Goal: Obtain resource: Obtain resource

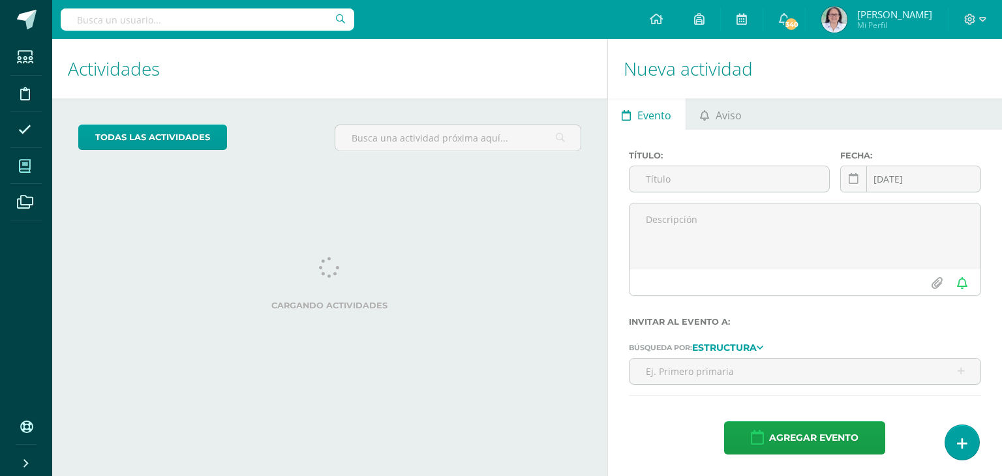
click at [24, 163] on icon at bounding box center [25, 166] width 12 height 13
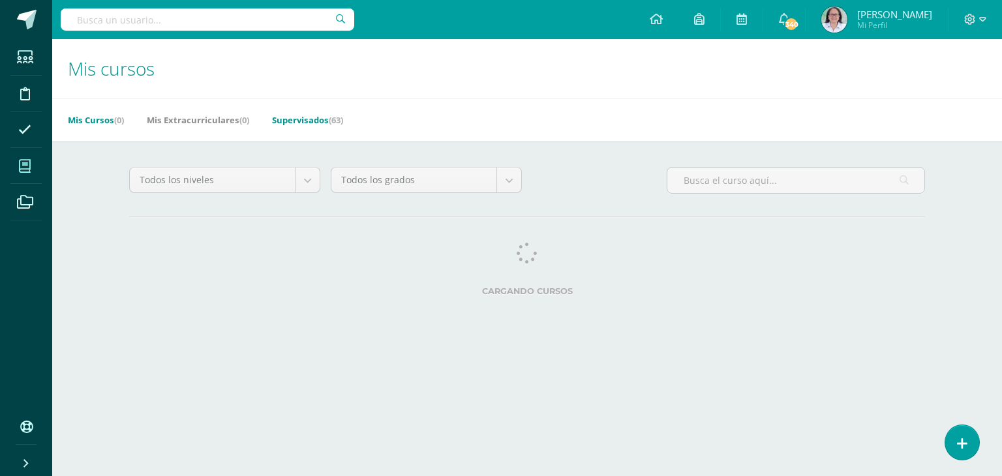
click at [303, 123] on link "Supervisados (63)" at bounding box center [307, 120] width 71 height 21
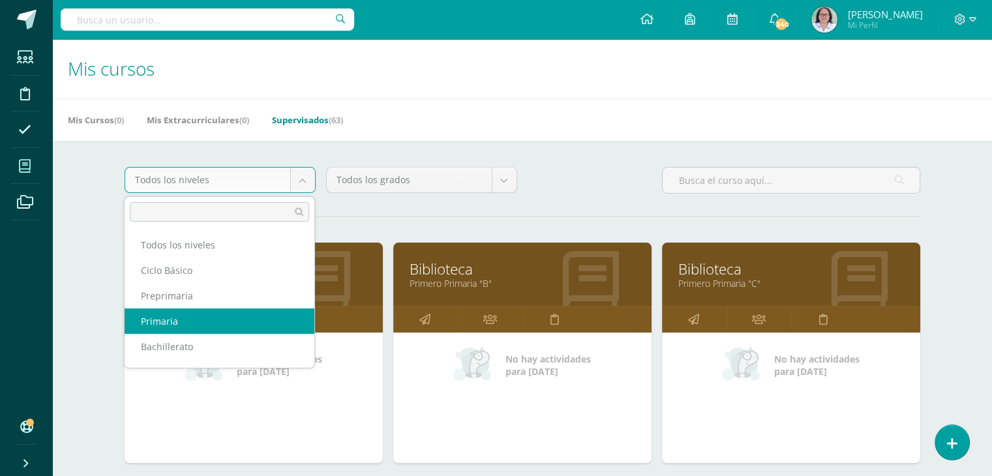
select select "6"
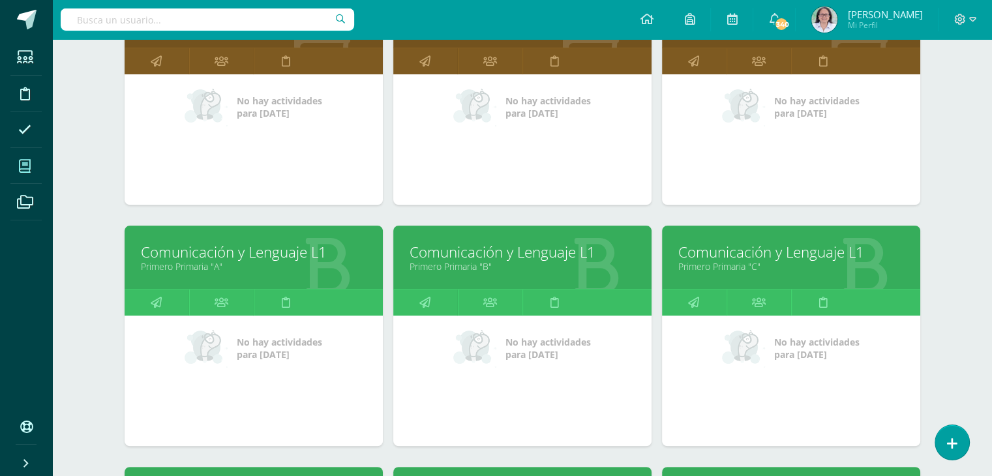
scroll to position [261, 0]
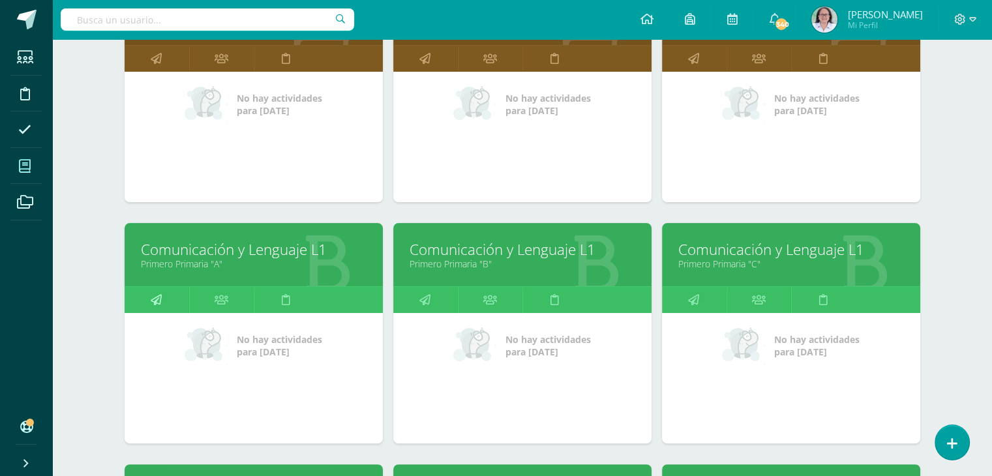
click at [148, 296] on link at bounding box center [157, 300] width 65 height 26
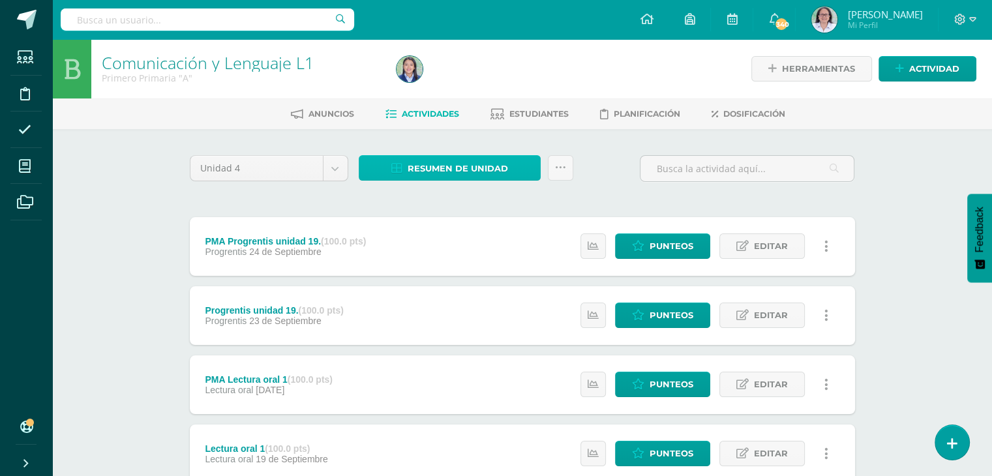
click at [454, 170] on span "Resumen de unidad" at bounding box center [458, 169] width 100 height 24
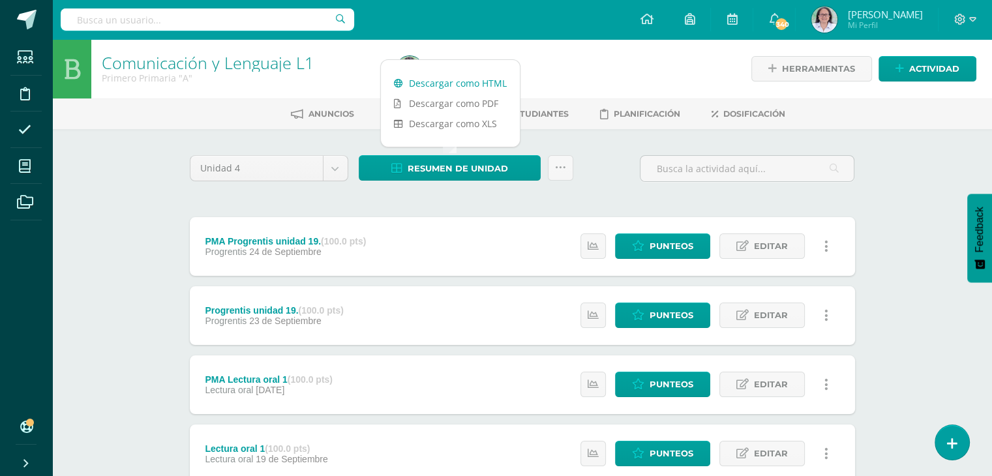
click at [453, 82] on link "Descargar como HTML" at bounding box center [450, 83] width 139 height 20
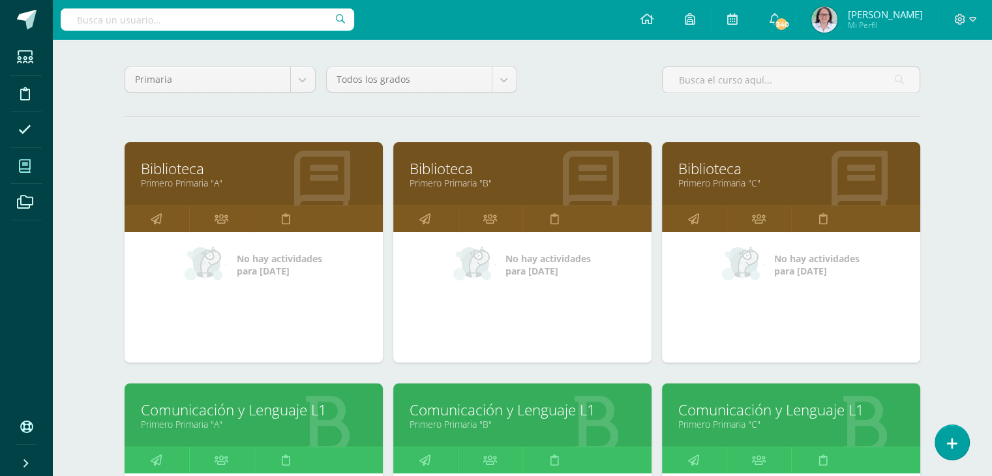
scroll to position [261, 0]
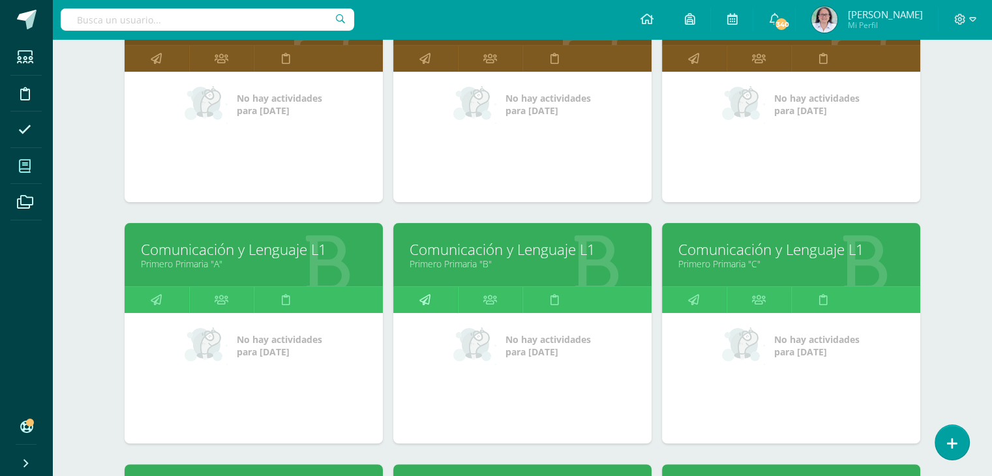
click at [425, 294] on icon at bounding box center [424, 299] width 11 height 25
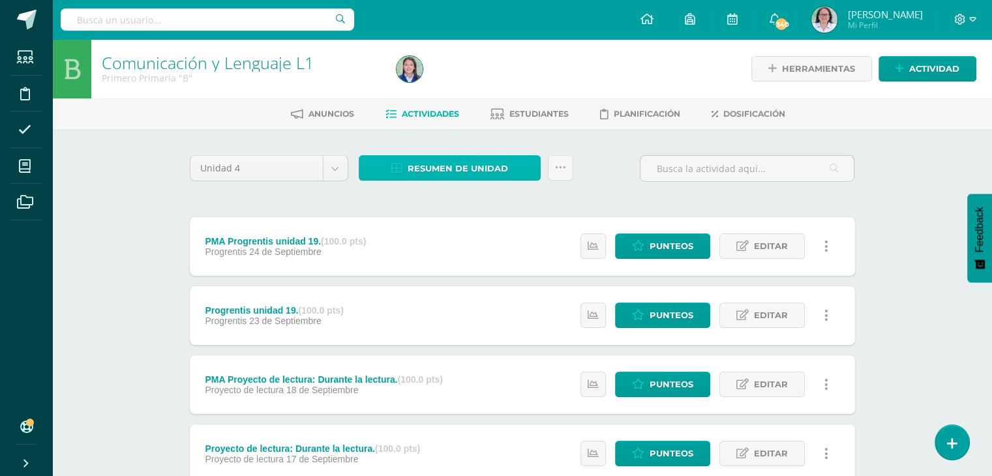
click at [449, 174] on span "Resumen de unidad" at bounding box center [458, 169] width 100 height 24
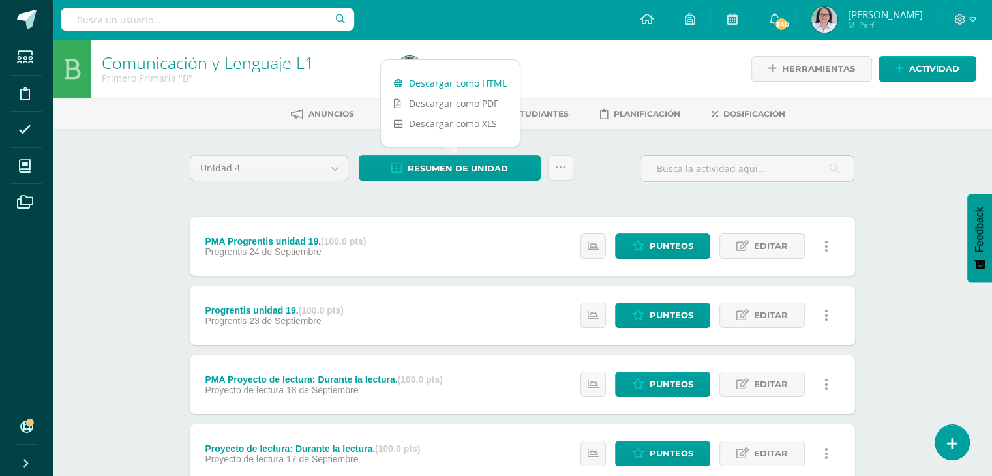
click at [464, 85] on link "Descargar como HTML" at bounding box center [450, 83] width 139 height 20
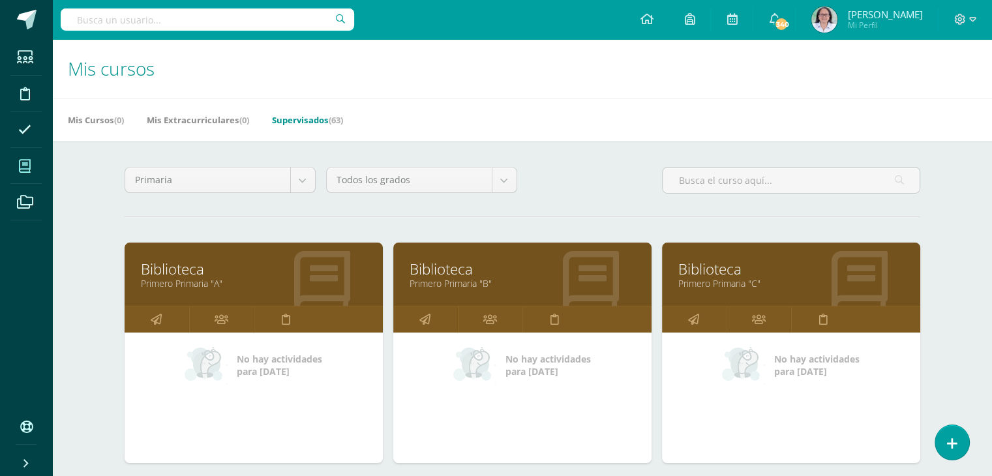
scroll to position [391, 0]
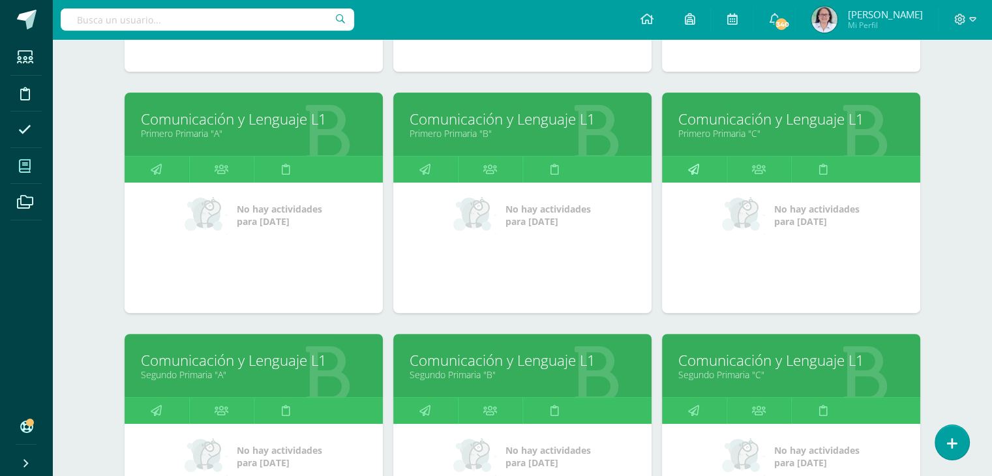
click at [693, 168] on icon at bounding box center [693, 169] width 11 height 25
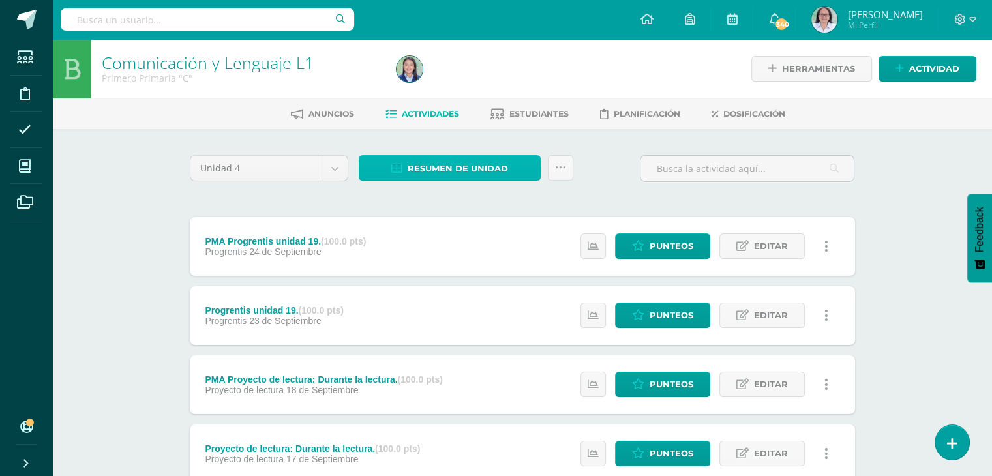
click at [454, 172] on span "Resumen de unidad" at bounding box center [458, 169] width 100 height 24
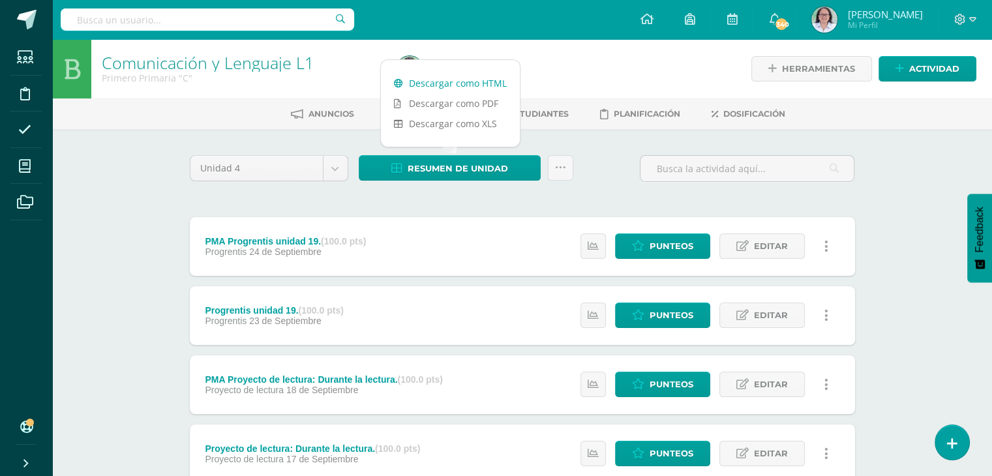
click at [456, 88] on link "Descargar como HTML" at bounding box center [450, 83] width 139 height 20
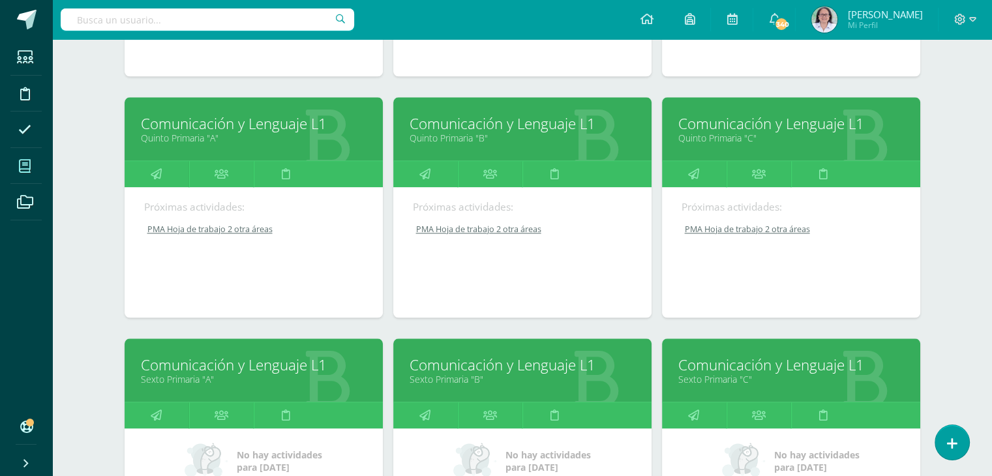
scroll to position [1289, 0]
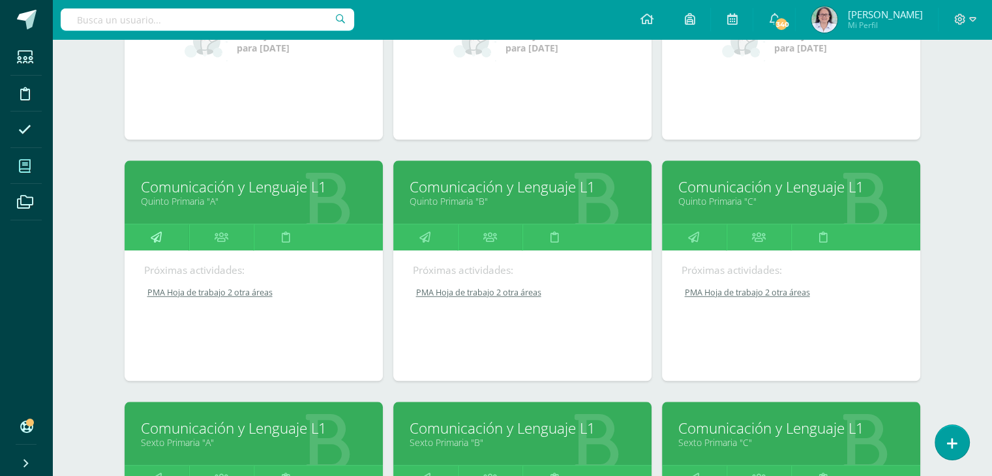
click at [149, 231] on link at bounding box center [157, 237] width 65 height 26
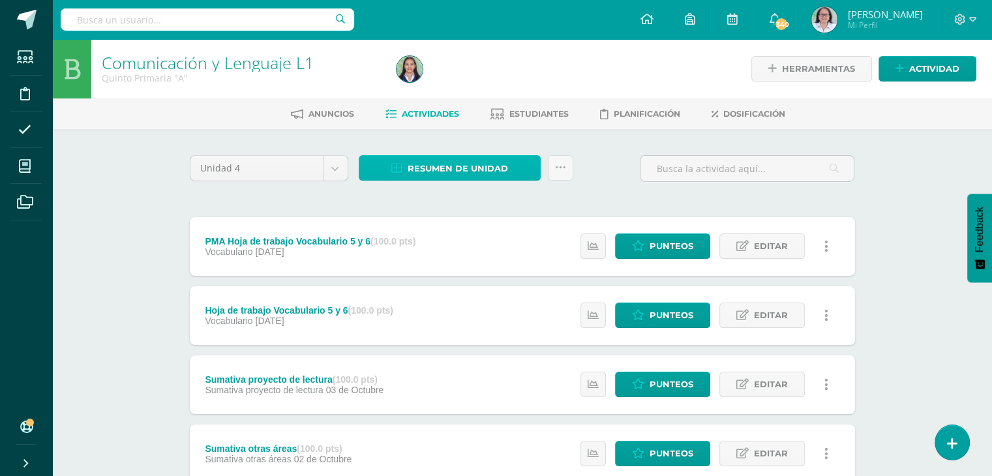
click at [441, 173] on span "Resumen de unidad" at bounding box center [458, 169] width 100 height 24
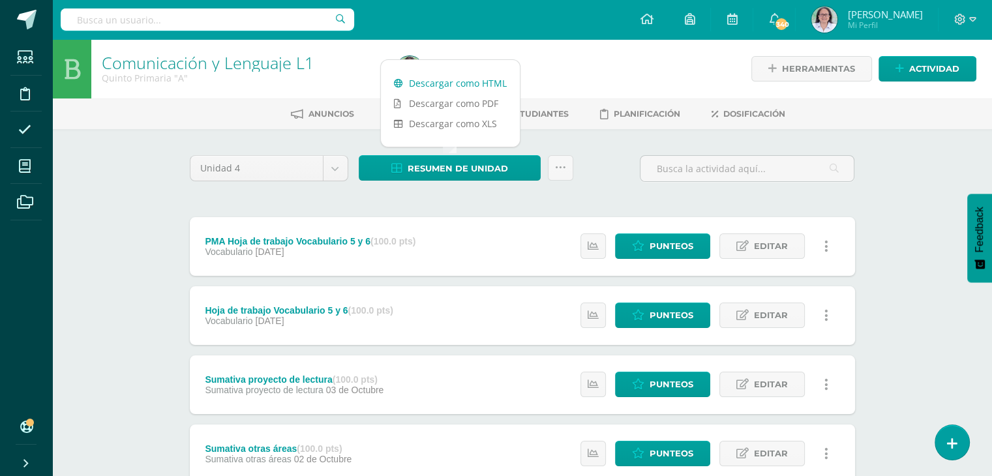
click at [453, 76] on link "Descargar como HTML" at bounding box center [450, 83] width 139 height 20
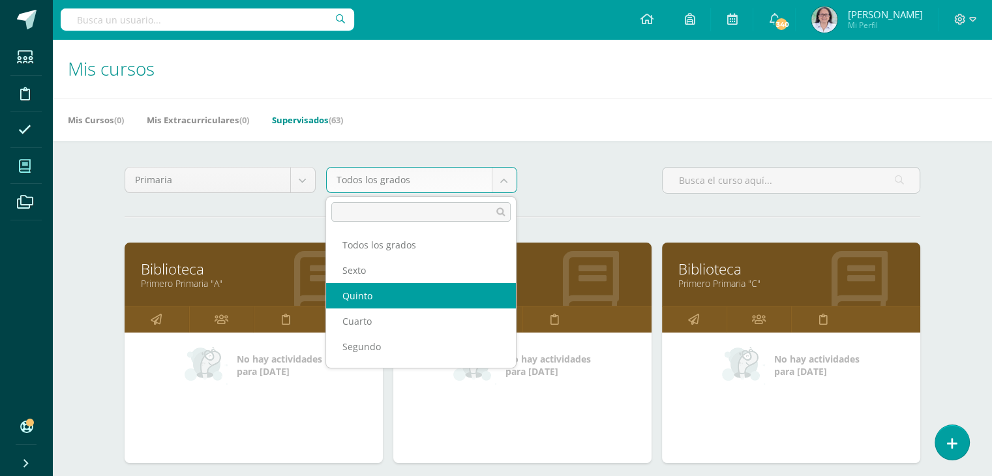
select select "16"
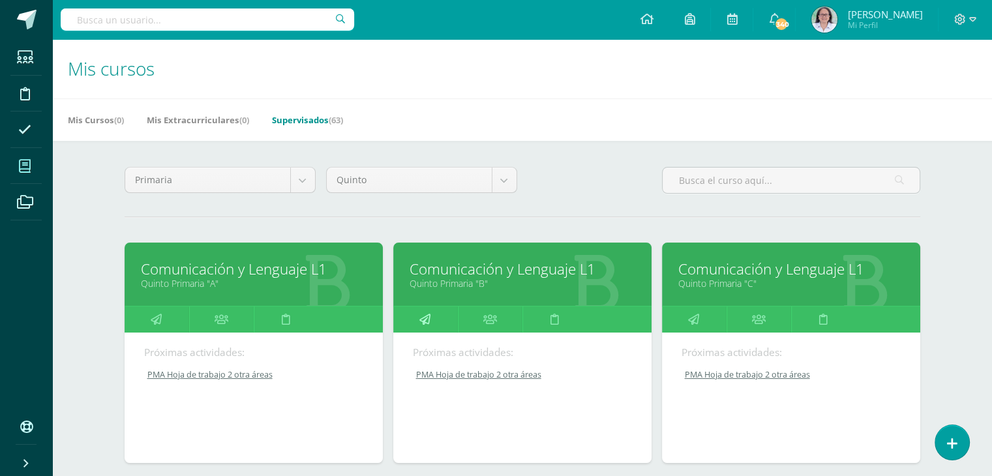
click at [427, 323] on icon at bounding box center [424, 319] width 11 height 25
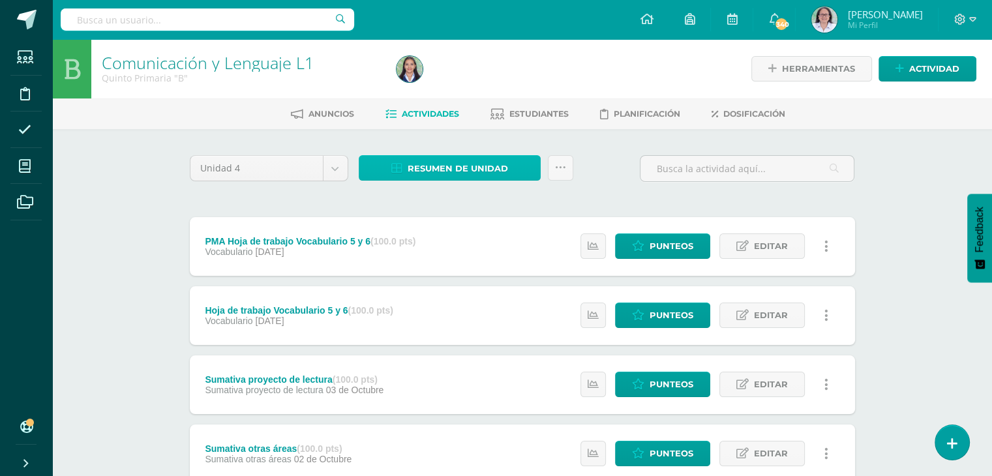
click at [459, 170] on span "Resumen de unidad" at bounding box center [458, 169] width 100 height 24
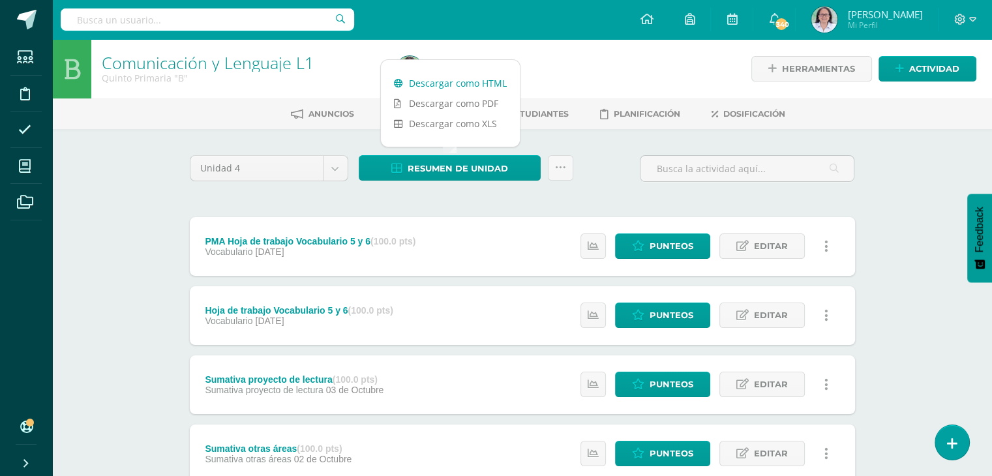
click at [462, 82] on link "Descargar como HTML" at bounding box center [450, 83] width 139 height 20
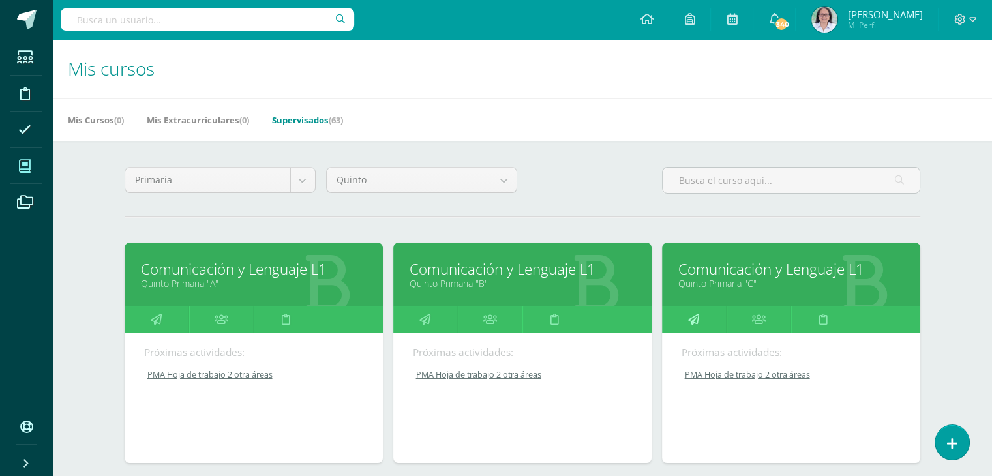
click at [699, 318] on link at bounding box center [694, 320] width 65 height 26
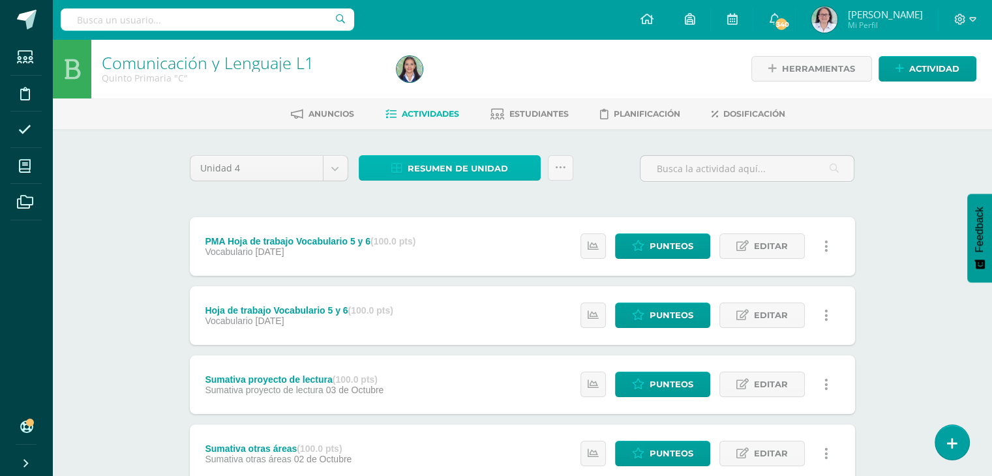
click at [455, 175] on span "Resumen de unidad" at bounding box center [458, 169] width 100 height 24
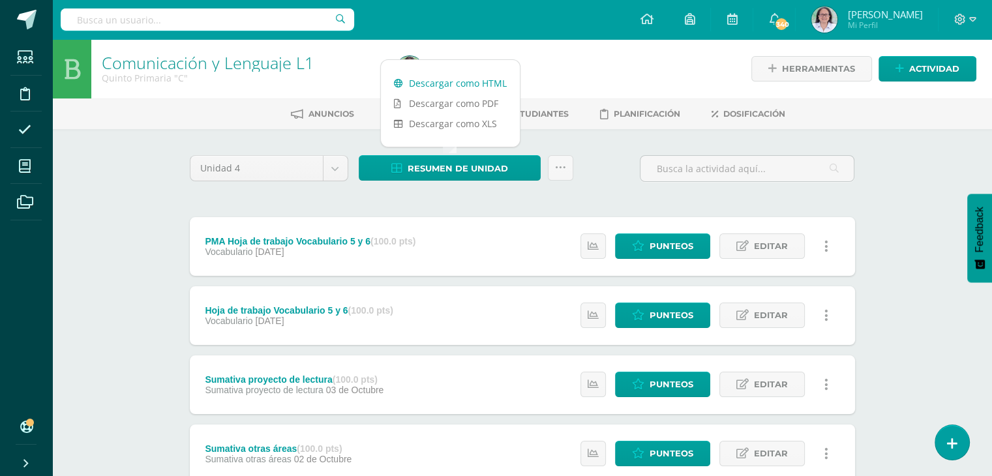
click at [467, 83] on link "Descargar como HTML" at bounding box center [450, 83] width 139 height 20
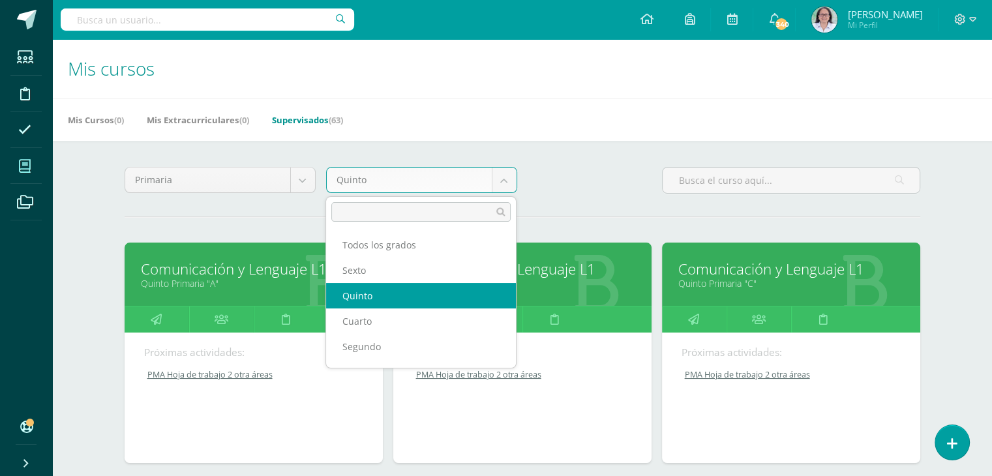
click at [507, 181] on body "Estudiantes Disciplina Asistencia Mis cursos Archivos Soporte Ayuda Reportar un…" at bounding box center [496, 285] width 992 height 571
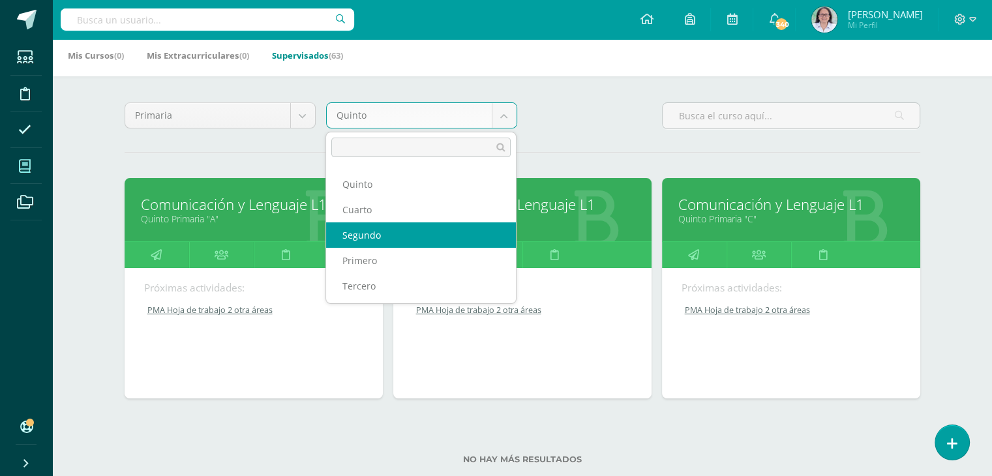
scroll to position [65, 0]
select select "13"
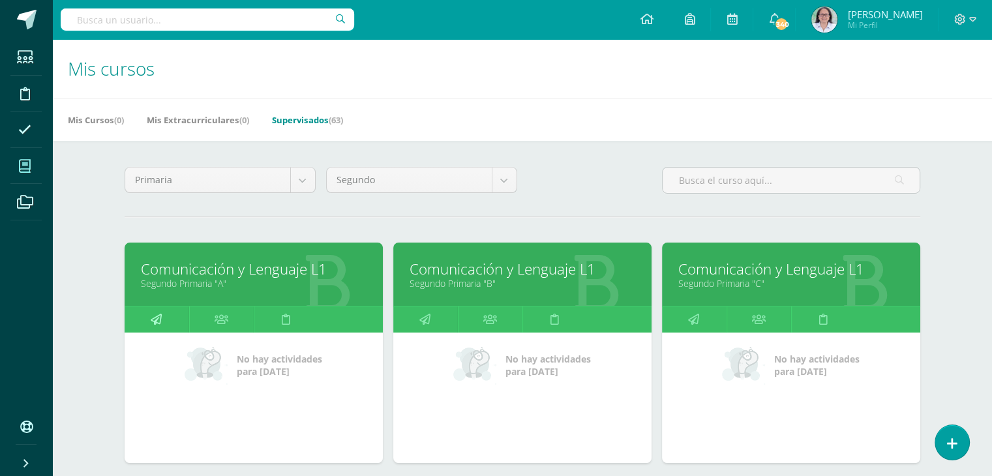
click at [145, 316] on link at bounding box center [157, 320] width 65 height 26
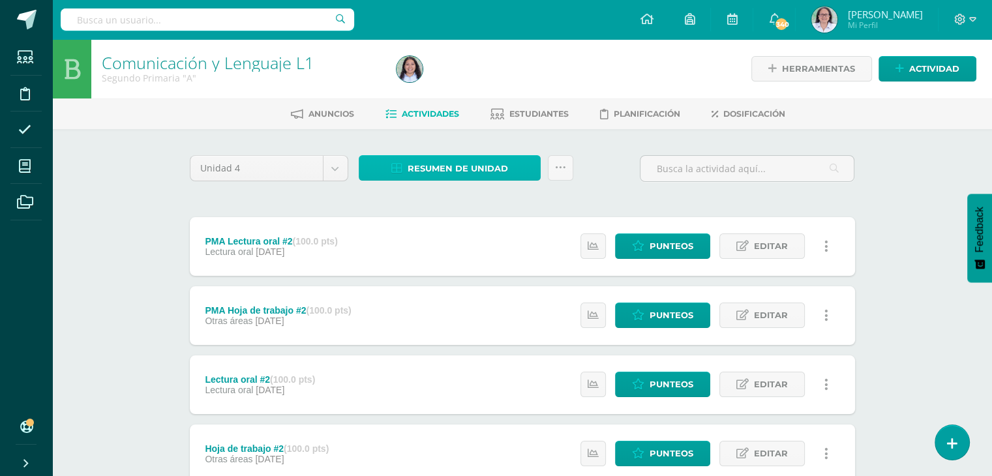
click at [448, 170] on span "Resumen de unidad" at bounding box center [458, 169] width 100 height 24
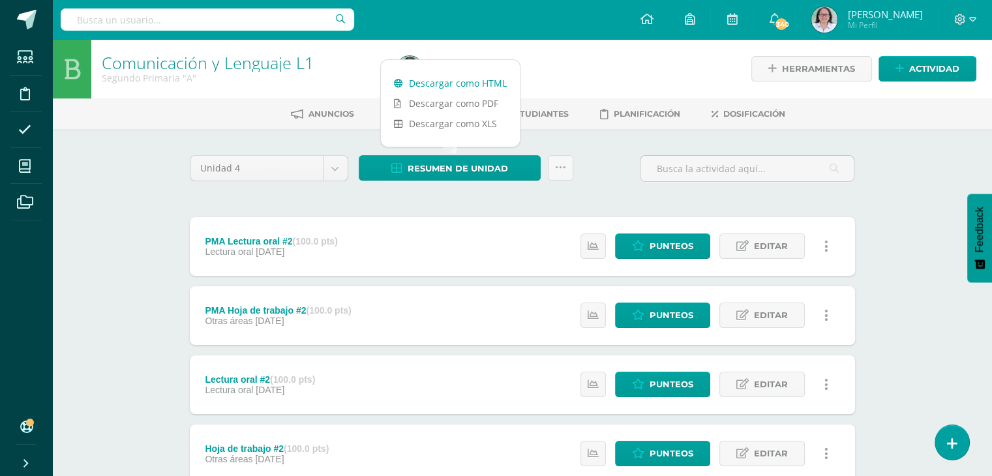
click at [438, 83] on link "Descargar como HTML" at bounding box center [450, 83] width 139 height 20
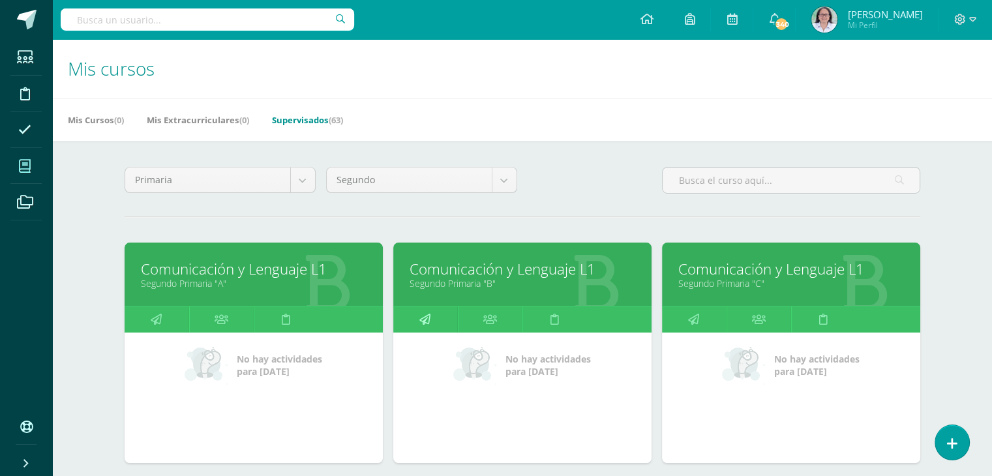
click at [428, 320] on icon at bounding box center [424, 319] width 11 height 25
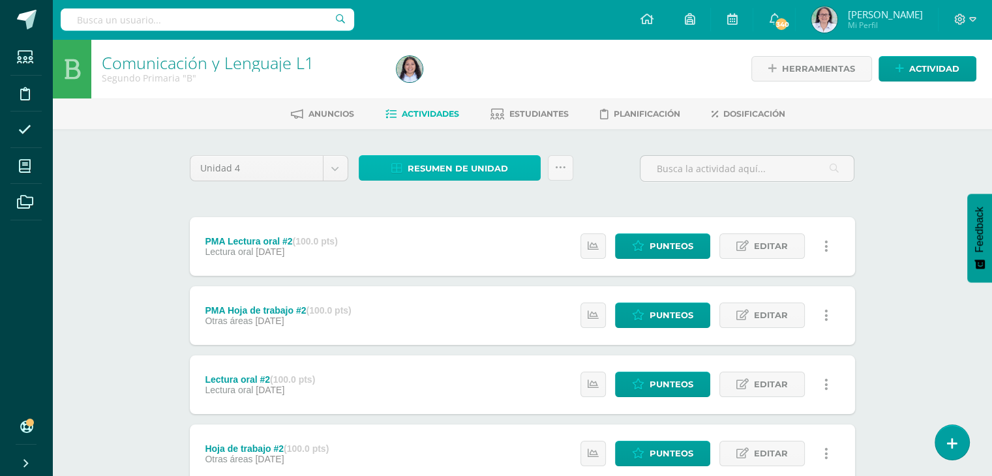
click at [446, 170] on span "Resumen de unidad" at bounding box center [458, 169] width 100 height 24
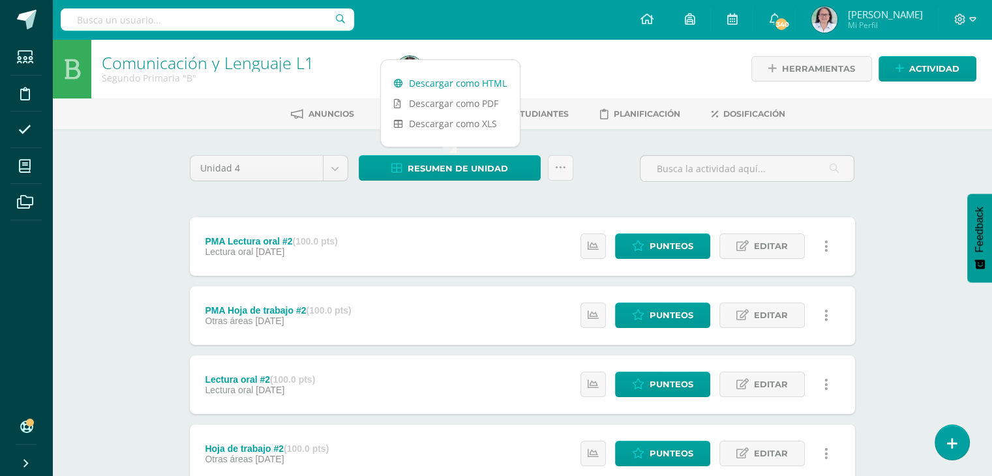
click at [455, 89] on link "Descargar como HTML" at bounding box center [450, 83] width 139 height 20
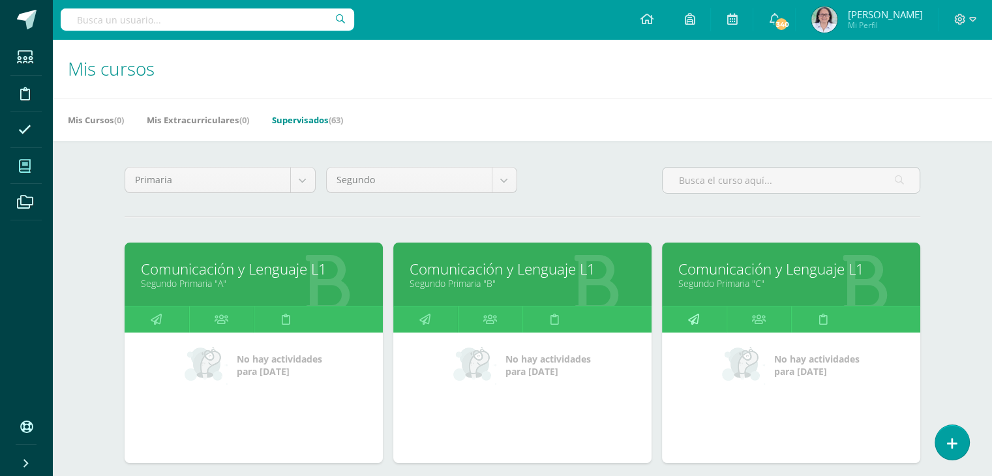
click at [701, 312] on link at bounding box center [694, 320] width 65 height 26
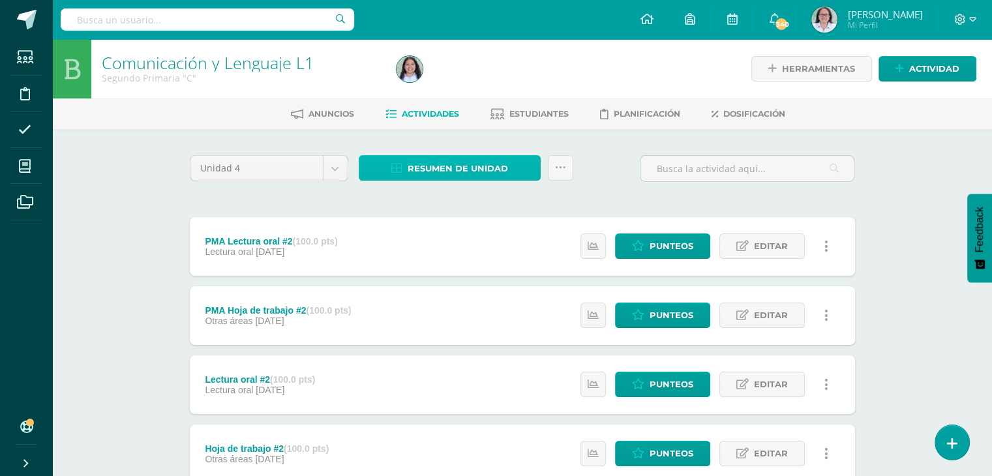
click at [461, 169] on span "Resumen de unidad" at bounding box center [458, 169] width 100 height 24
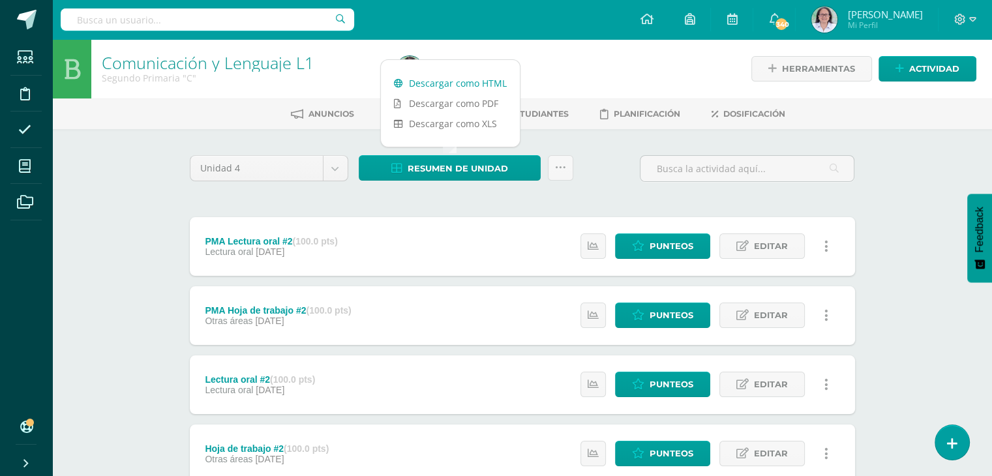
click at [436, 74] on link "Descargar como HTML" at bounding box center [450, 83] width 139 height 20
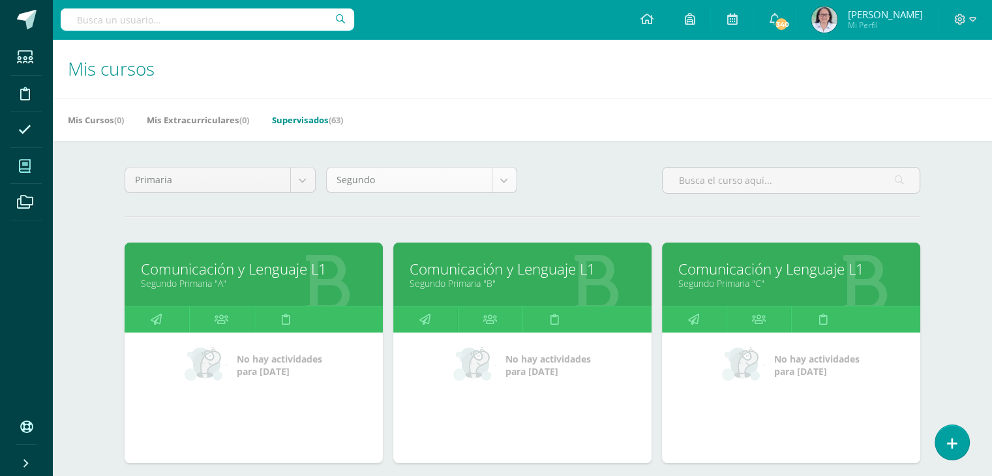
click at [498, 183] on body "Estudiantes Disciplina Asistencia Mis cursos Archivos Soporte Ayuda Reportar un…" at bounding box center [496, 285] width 992 height 571
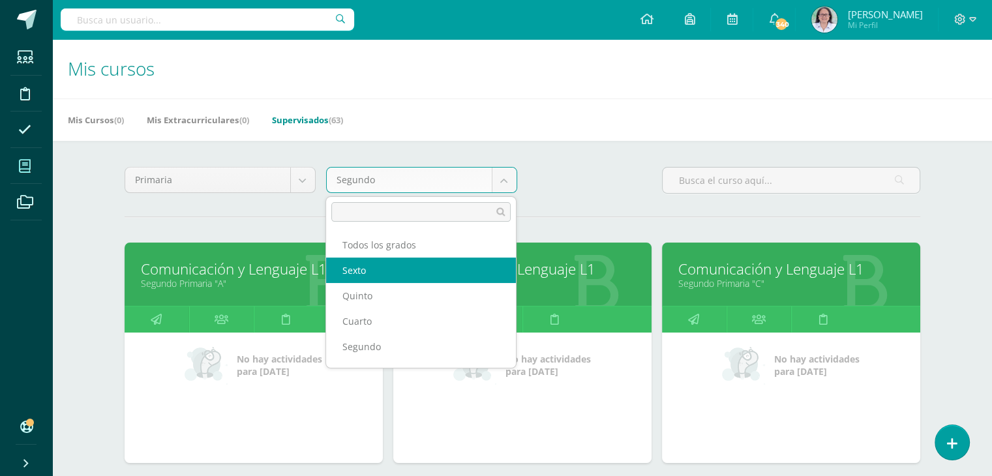
scroll to position [17, 0]
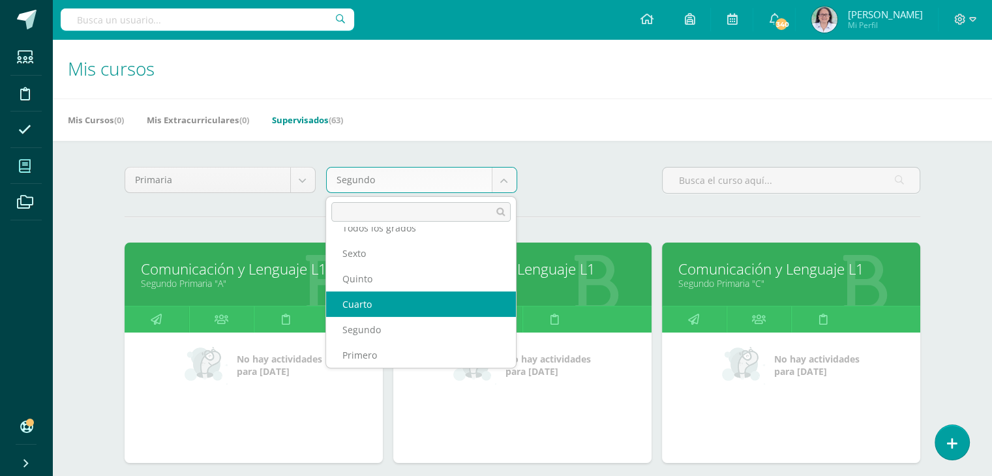
select select "15"
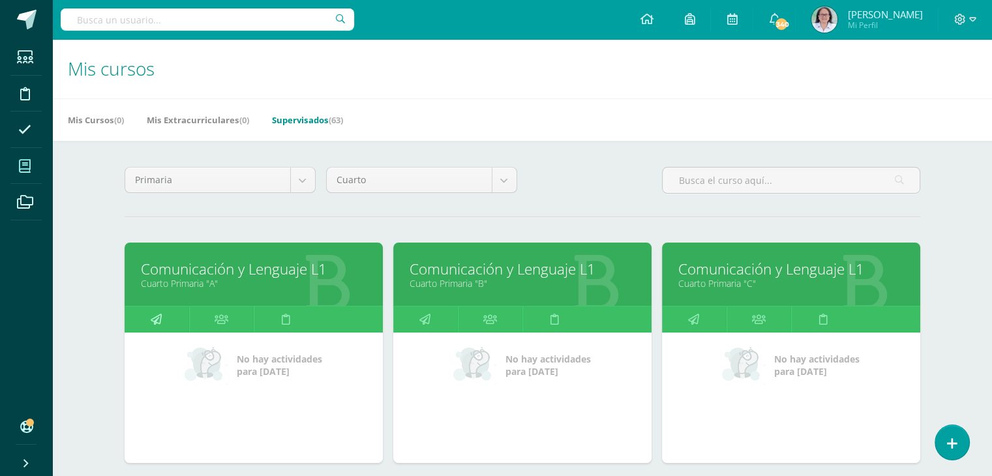
click at [146, 318] on link at bounding box center [157, 320] width 65 height 26
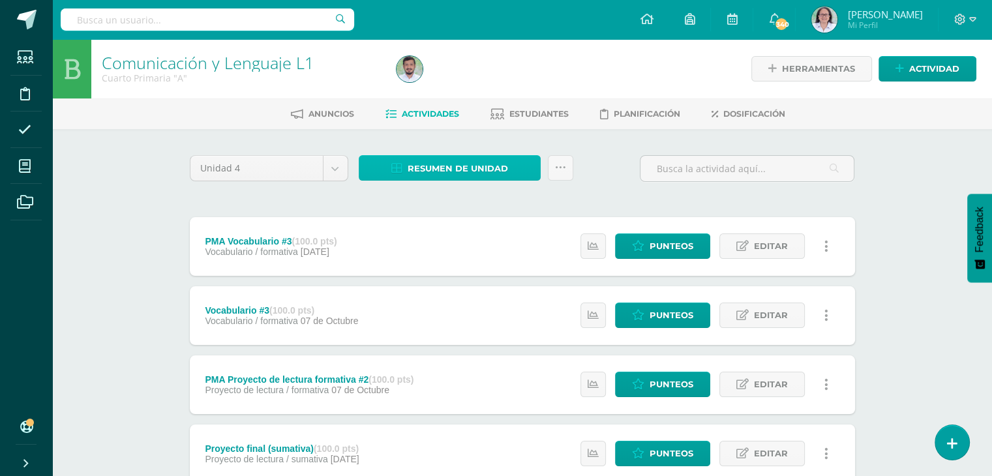
click at [457, 172] on span "Resumen de unidad" at bounding box center [458, 169] width 100 height 24
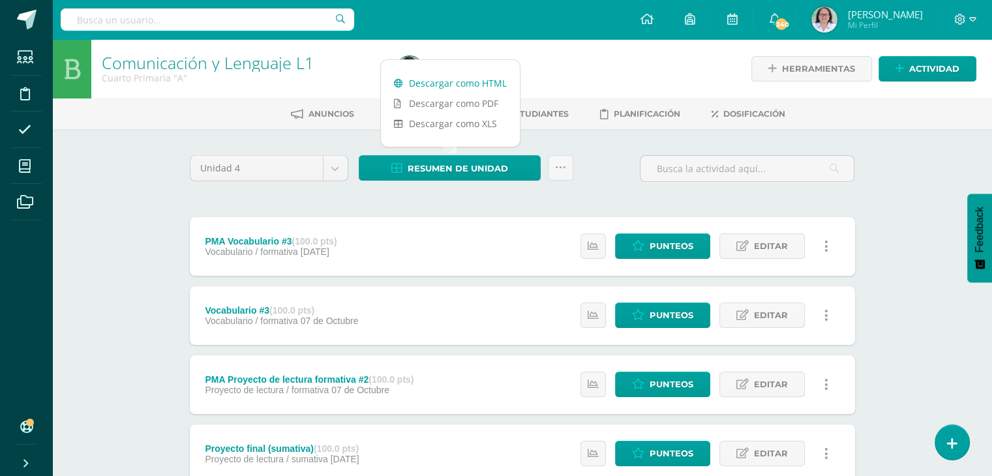
click at [473, 82] on link "Descargar como HTML" at bounding box center [450, 83] width 139 height 20
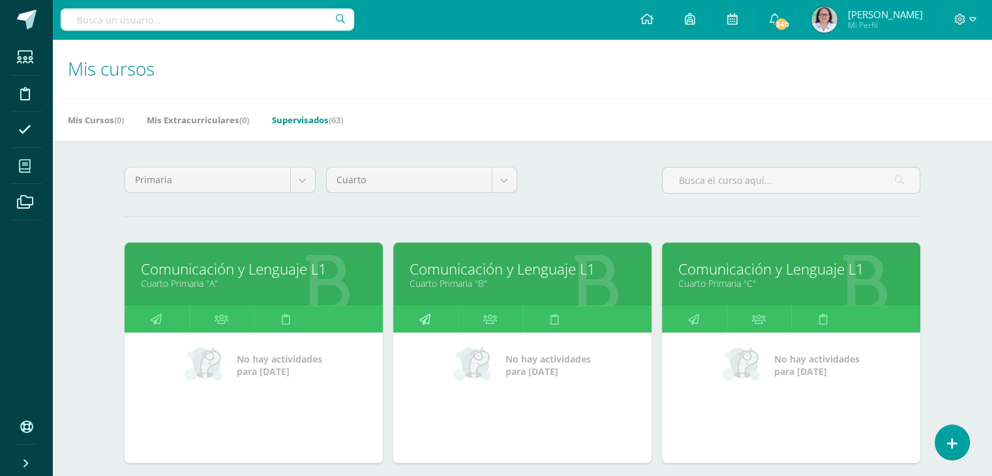
click at [435, 317] on link at bounding box center [425, 320] width 65 height 26
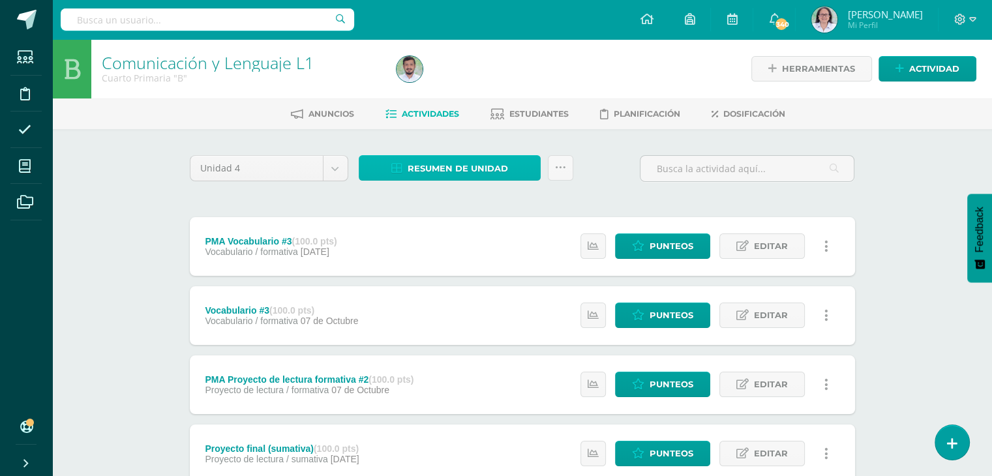
click at [448, 169] on span "Resumen de unidad" at bounding box center [458, 169] width 100 height 24
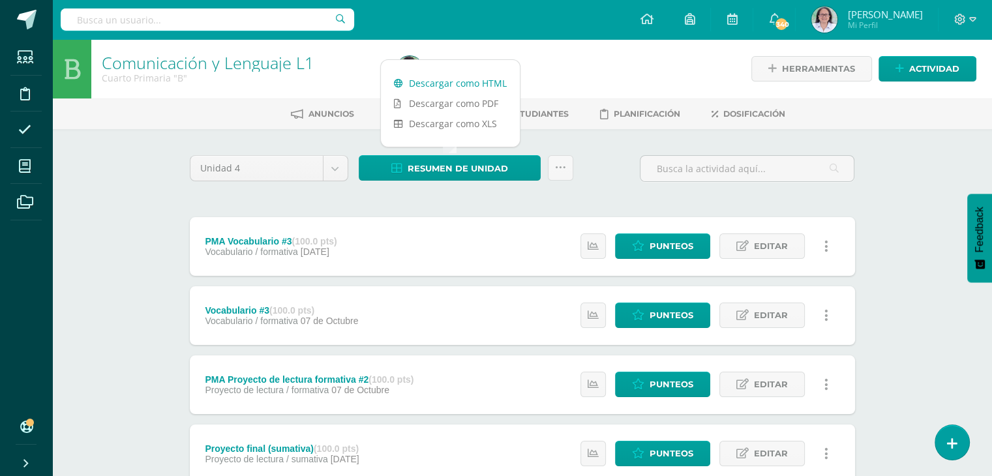
click at [459, 82] on link "Descargar como HTML" at bounding box center [450, 83] width 139 height 20
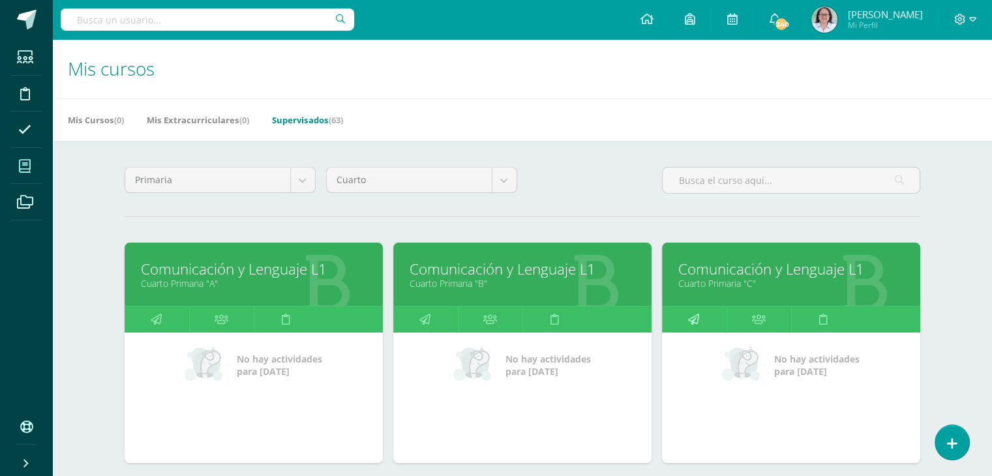
click at [699, 316] on link at bounding box center [694, 320] width 65 height 26
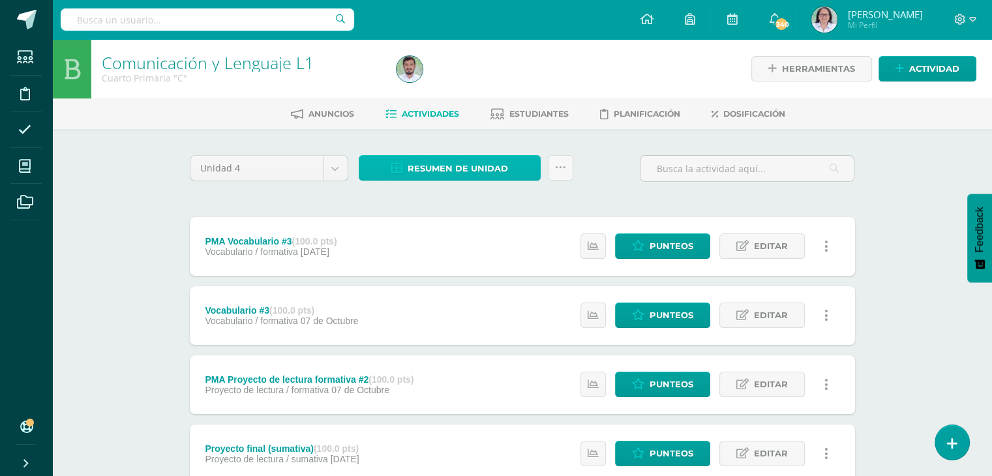
click at [446, 170] on span "Resumen de unidad" at bounding box center [458, 169] width 100 height 24
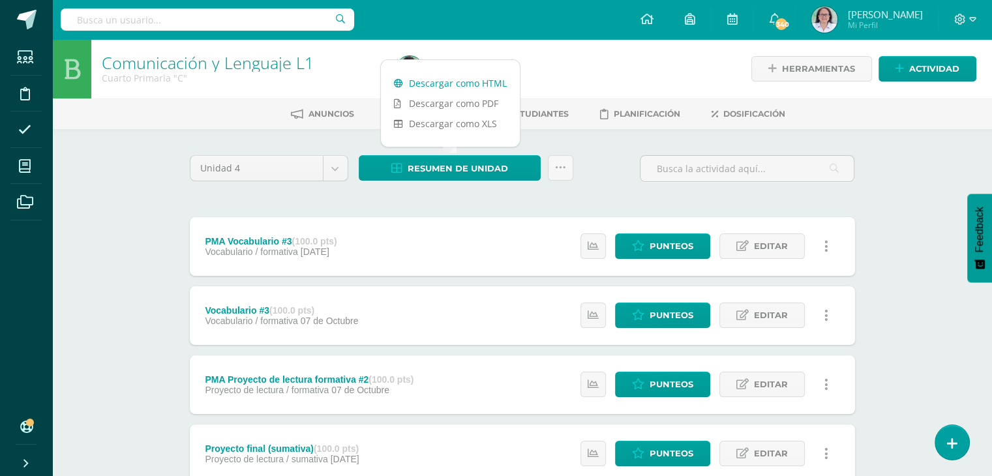
click at [464, 85] on link "Descargar como HTML" at bounding box center [450, 83] width 139 height 20
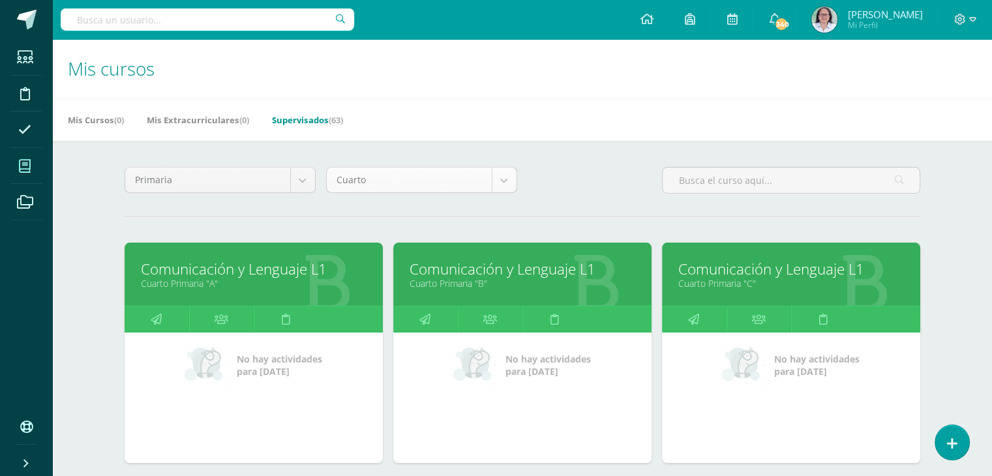
click at [504, 169] on body "Estudiantes Disciplina Asistencia Mis cursos Archivos Soporte Ayuda Reportar un…" at bounding box center [496, 285] width 992 height 571
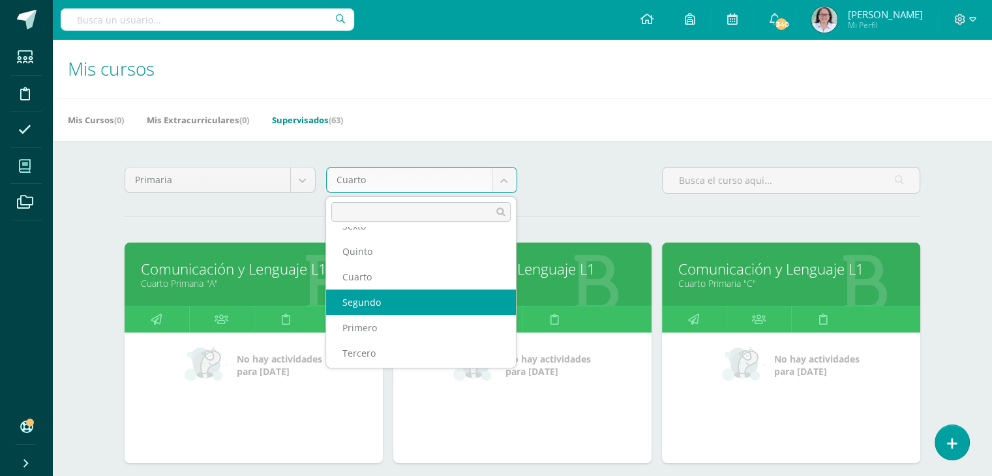
scroll to position [47, 0]
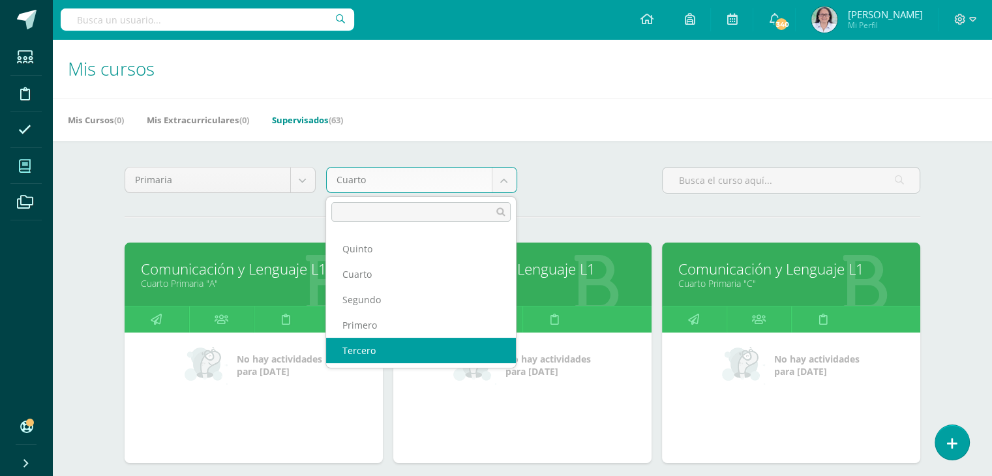
select select "14"
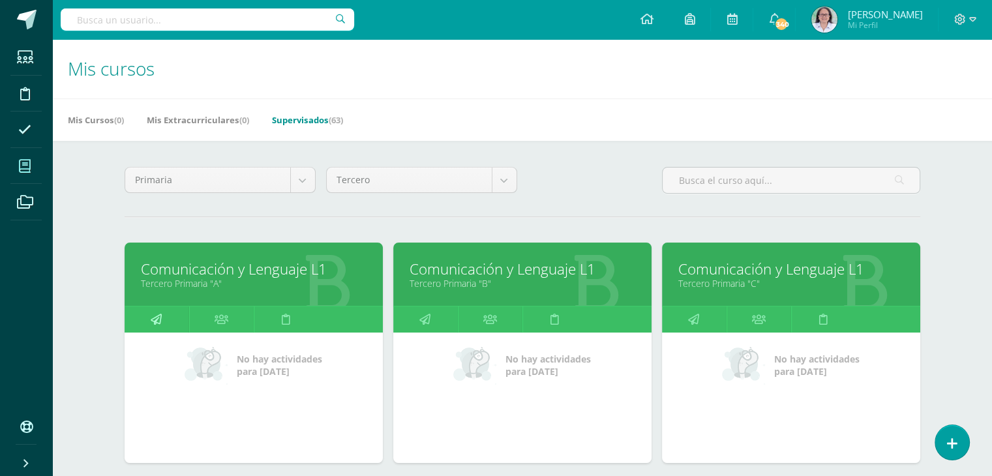
click at [162, 319] on link at bounding box center [157, 320] width 65 height 26
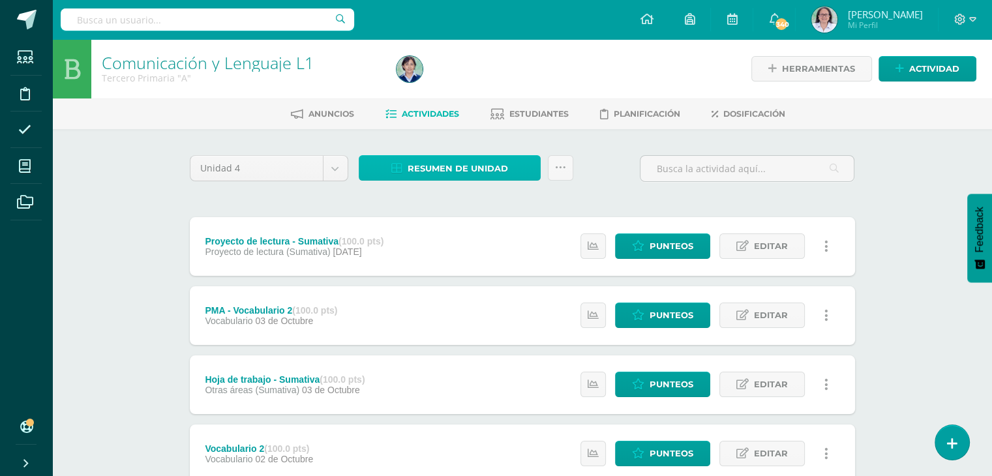
click at [444, 170] on span "Resumen de unidad" at bounding box center [458, 169] width 100 height 24
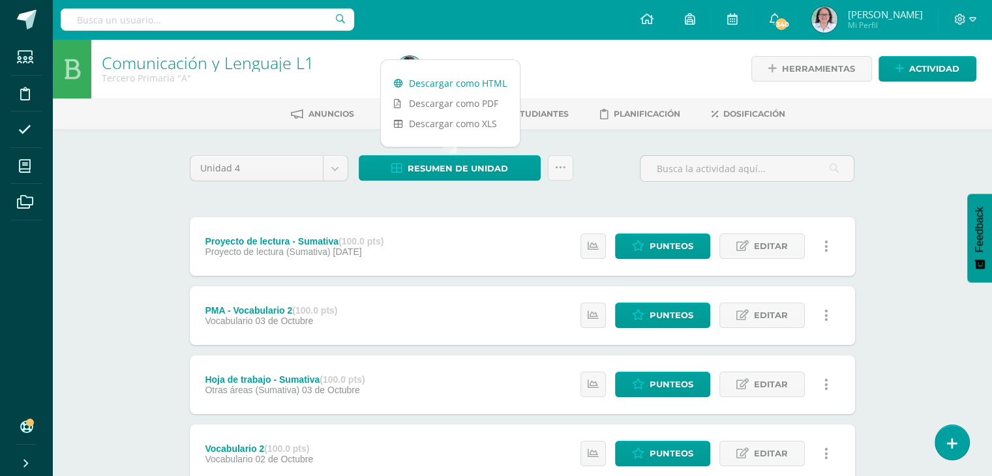
click at [472, 82] on link "Descargar como HTML" at bounding box center [450, 83] width 139 height 20
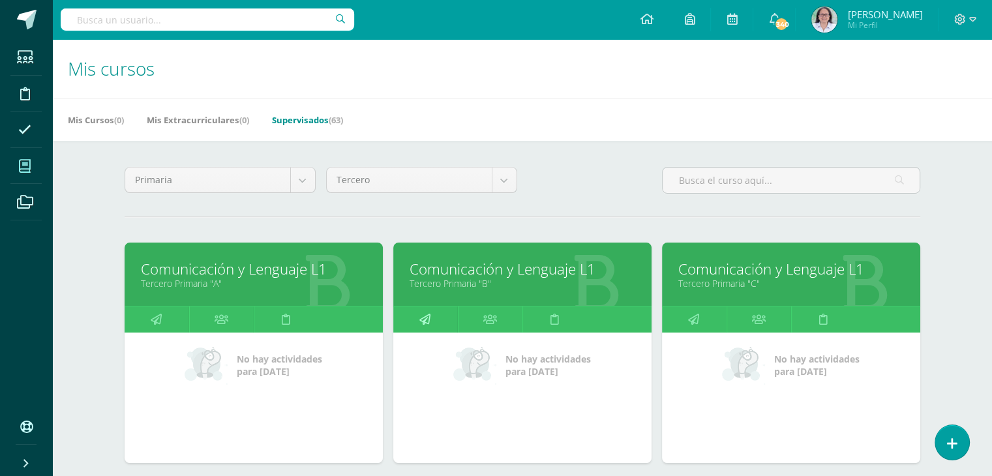
click at [433, 315] on link at bounding box center [425, 320] width 65 height 26
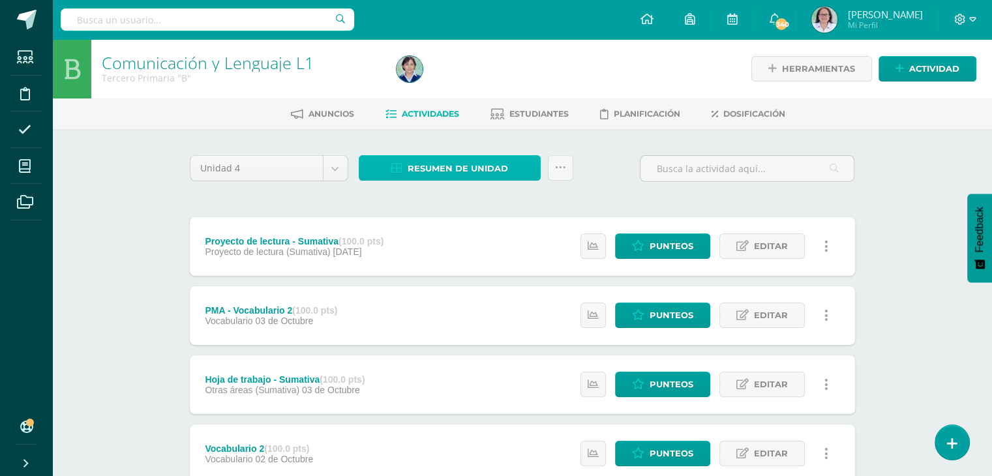
click at [446, 168] on span "Resumen de unidad" at bounding box center [458, 169] width 100 height 24
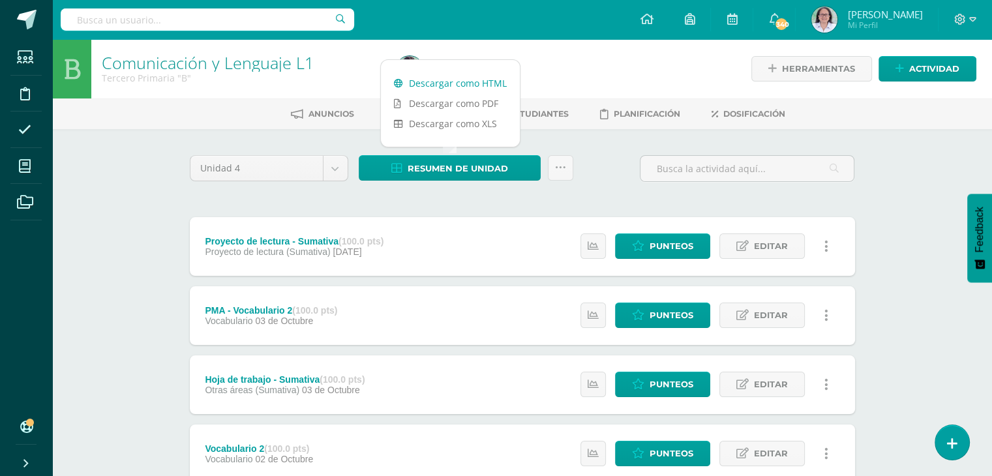
click at [464, 87] on link "Descargar como HTML" at bounding box center [450, 83] width 139 height 20
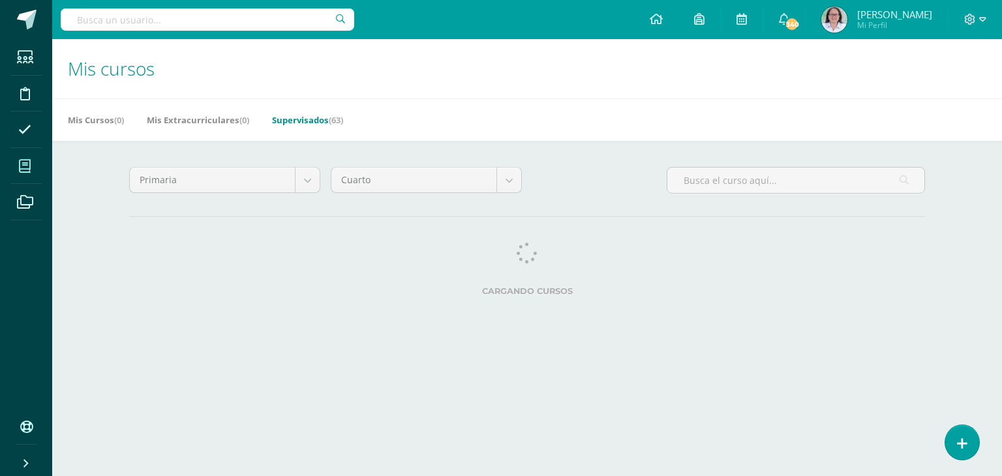
select select "14"
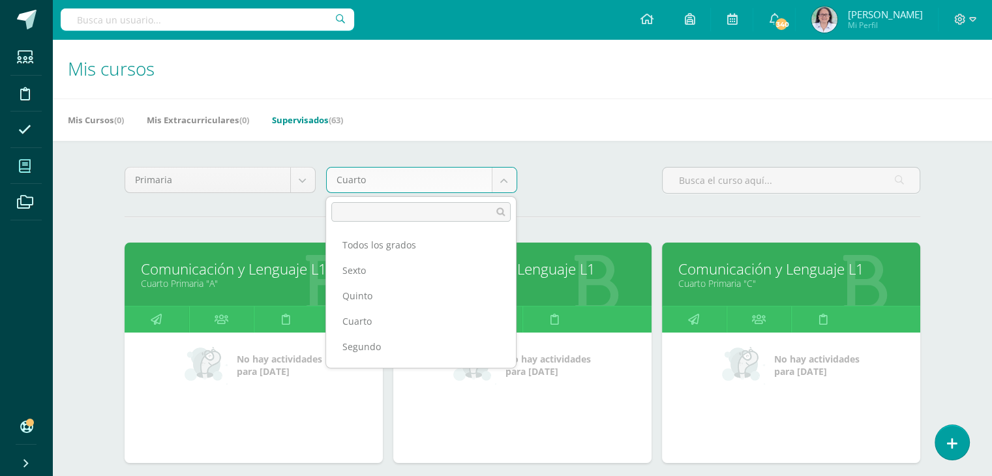
click at [504, 170] on body "Estudiantes Disciplina Asistencia Mis cursos Archivos Soporte Ayuda Reportar un…" at bounding box center [496, 285] width 992 height 571
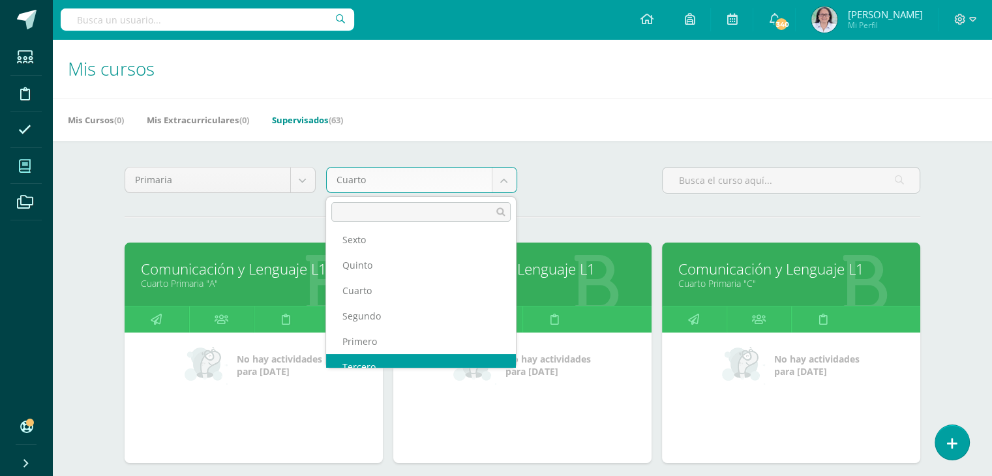
scroll to position [42, 0]
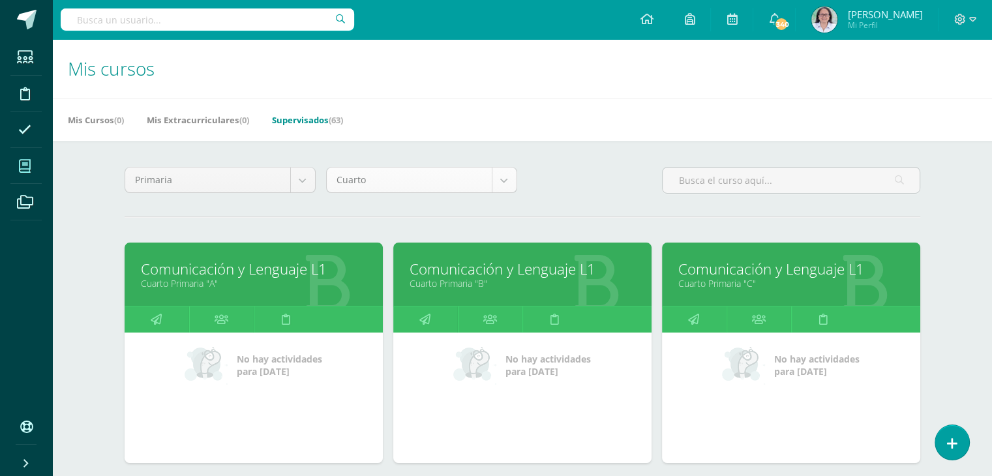
click at [510, 175] on body "Estudiantes Disciplina Asistencia Mis cursos Archivos Soporte Ayuda Reportar un…" at bounding box center [496, 285] width 992 height 571
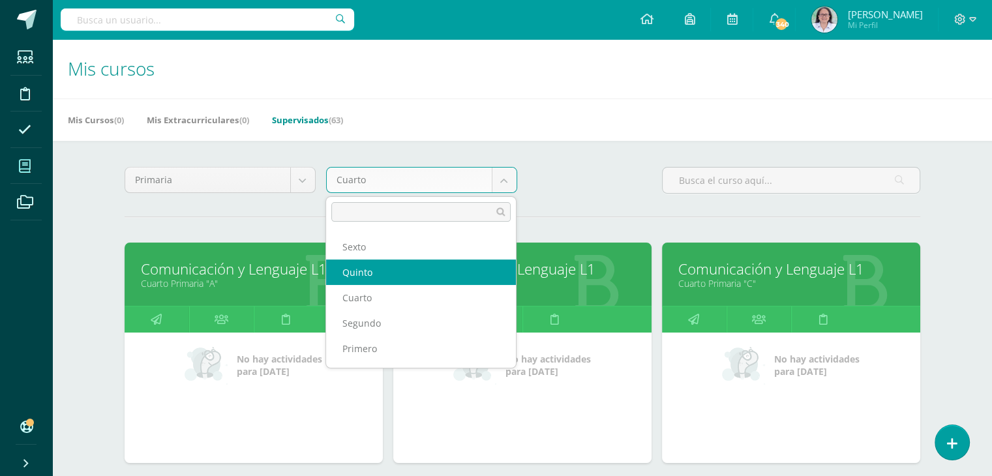
scroll to position [47, 0]
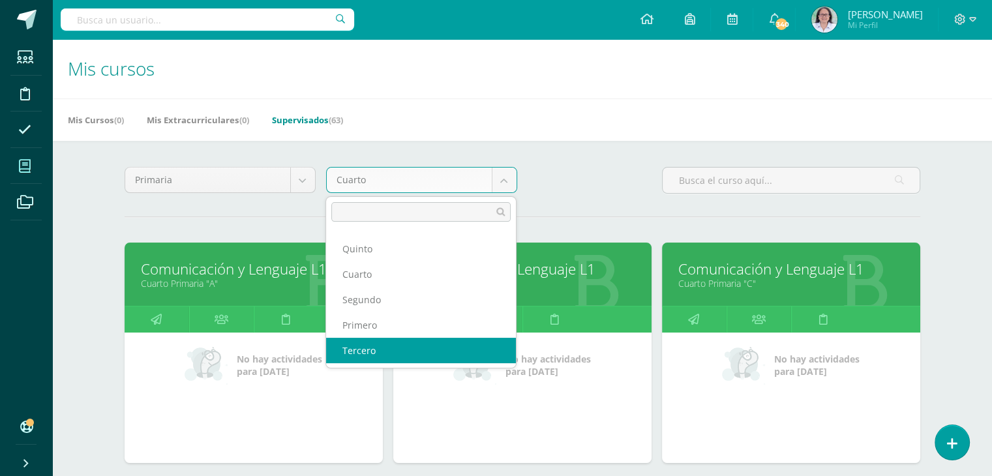
select select "14"
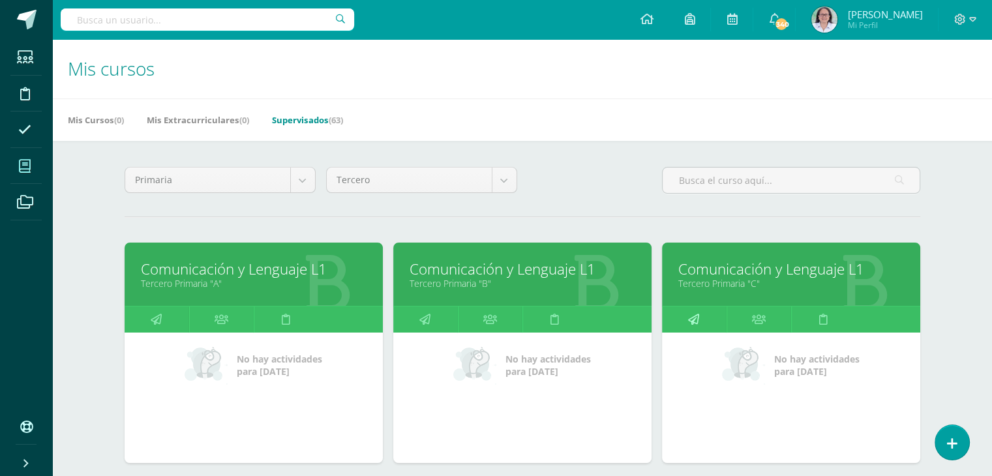
click at [692, 311] on icon at bounding box center [693, 319] width 11 height 25
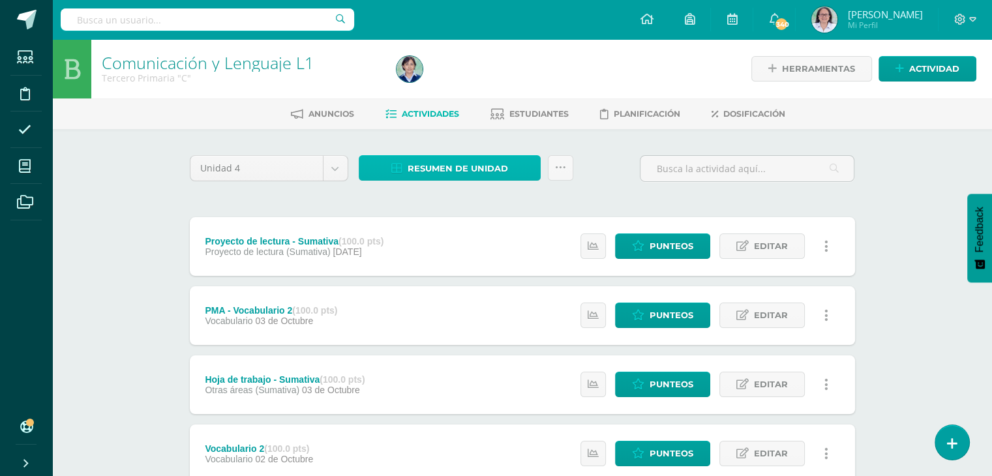
click at [451, 170] on span "Resumen de unidad" at bounding box center [458, 169] width 100 height 24
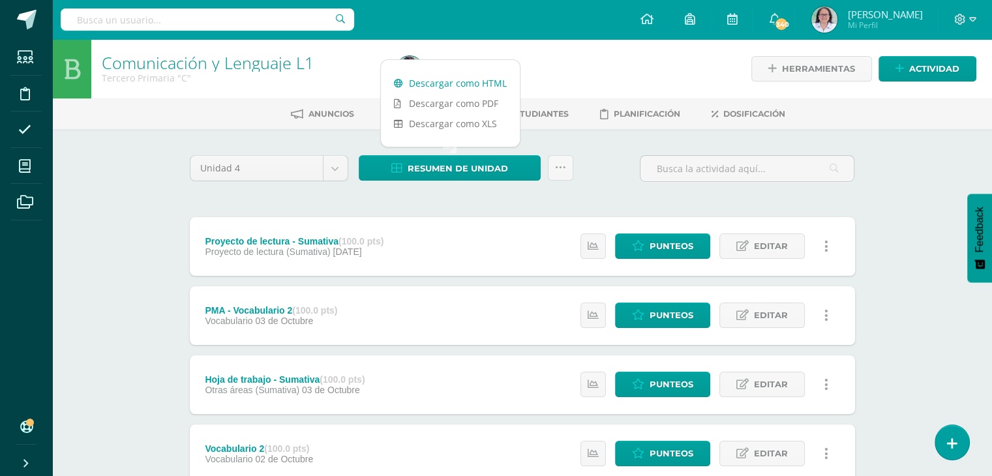
click at [453, 82] on link "Descargar como HTML" at bounding box center [450, 83] width 139 height 20
